Goal: Transaction & Acquisition: Purchase product/service

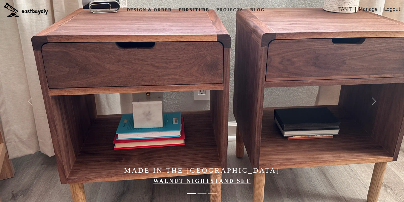
click at [196, 7] on link "Furniture" at bounding box center [194, 9] width 35 height 11
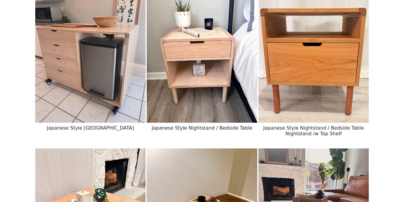
scroll to position [425, 0]
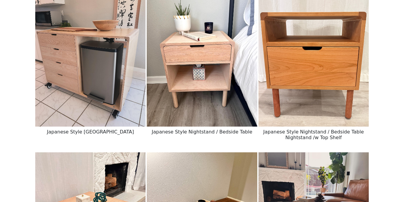
click at [127, 80] on img at bounding box center [90, 57] width 110 height 138
